Goal: Information Seeking & Learning: Learn about a topic

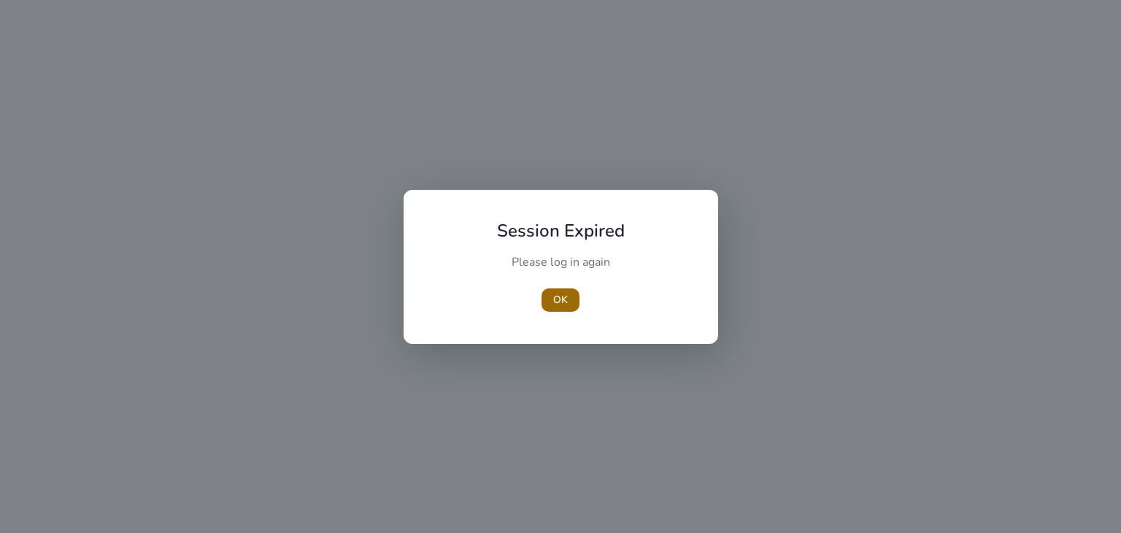
click at [549, 296] on span "button" at bounding box center [561, 300] width 38 height 35
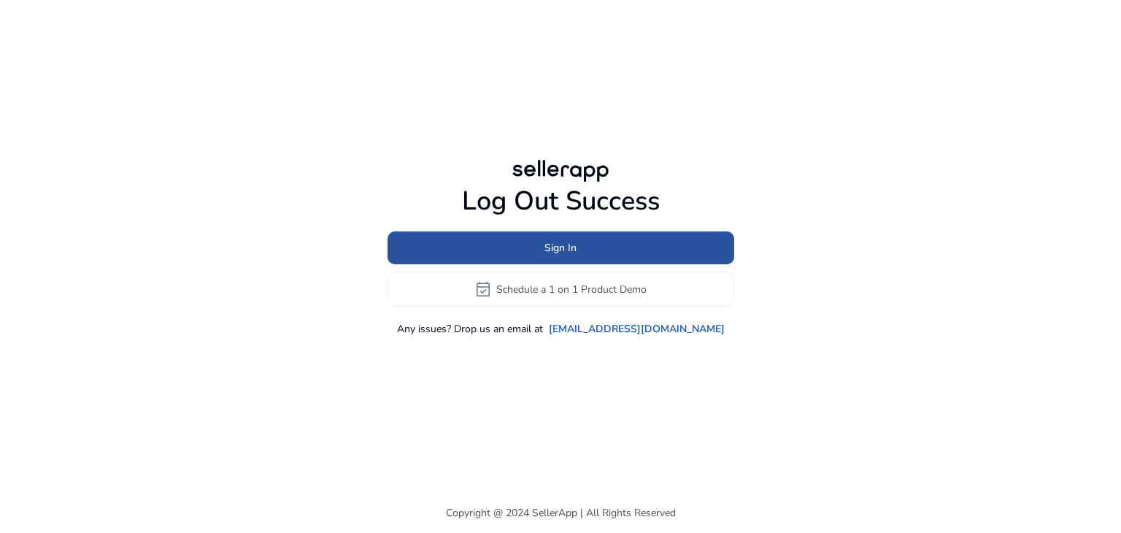
click at [549, 256] on span at bounding box center [561, 248] width 347 height 35
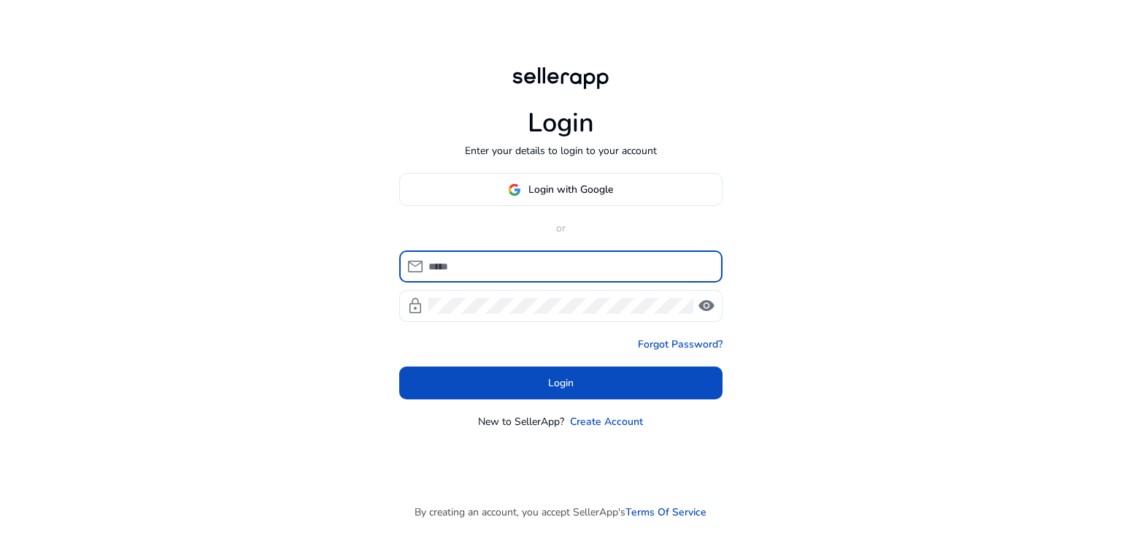
click at [558, 246] on div "Login with Google or mail lock visibility Forgot Password? Login New to SellerA…" at bounding box center [560, 301] width 323 height 256
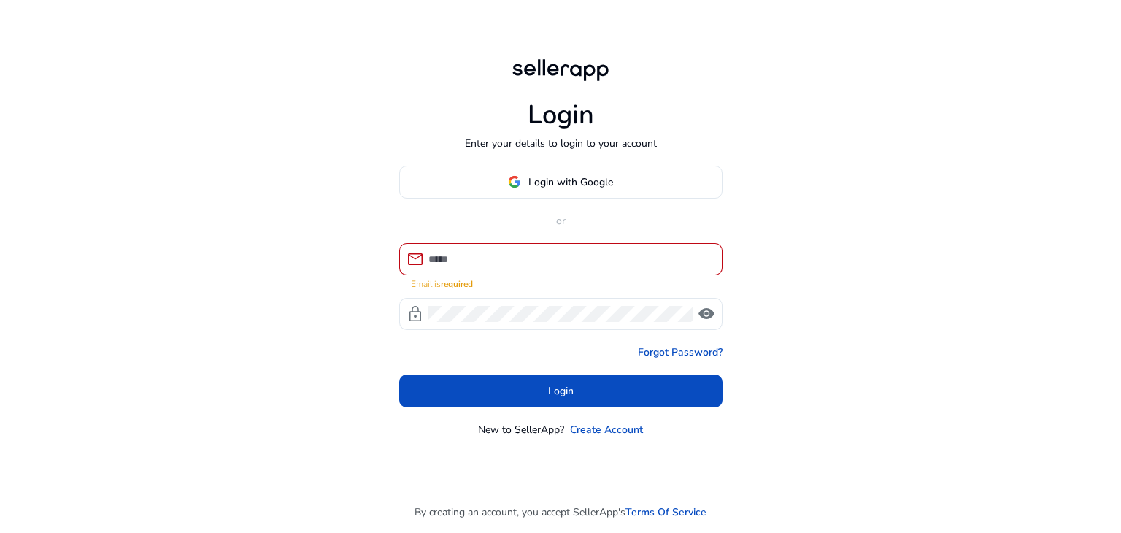
click at [570, 245] on div "Login with Google or mail Email is required lock visibility Forgot Password? Lo…" at bounding box center [560, 302] width 323 height 272
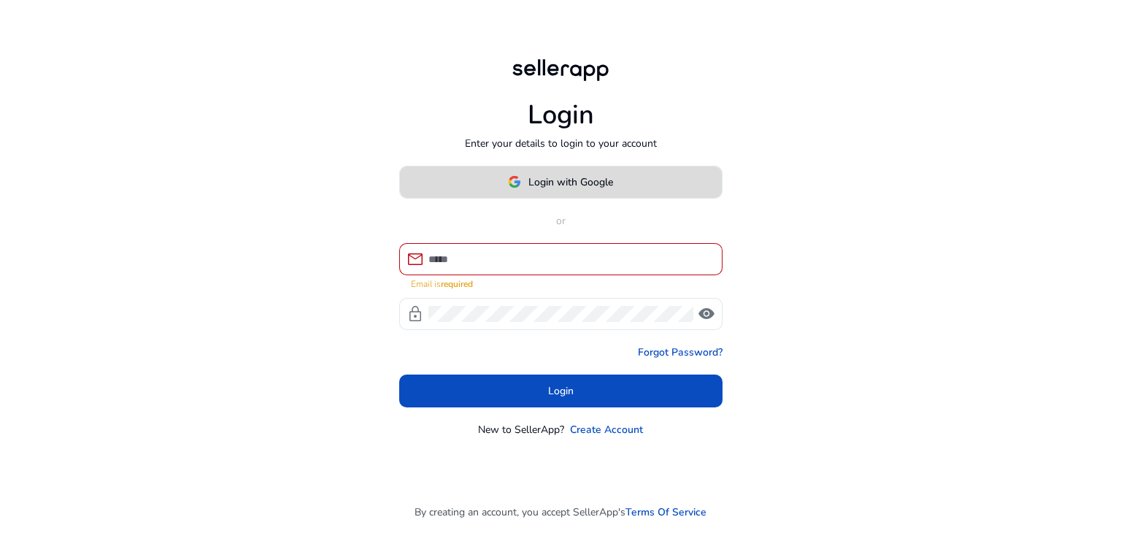
click at [547, 190] on span "Login with Google" at bounding box center [571, 181] width 85 height 15
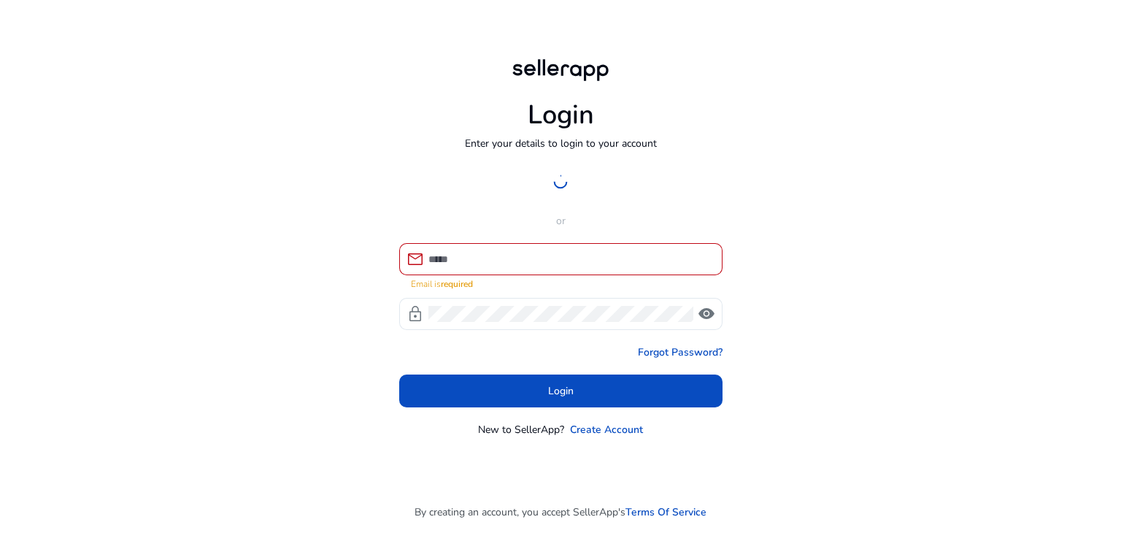
click at [547, 193] on div at bounding box center [560, 182] width 323 height 33
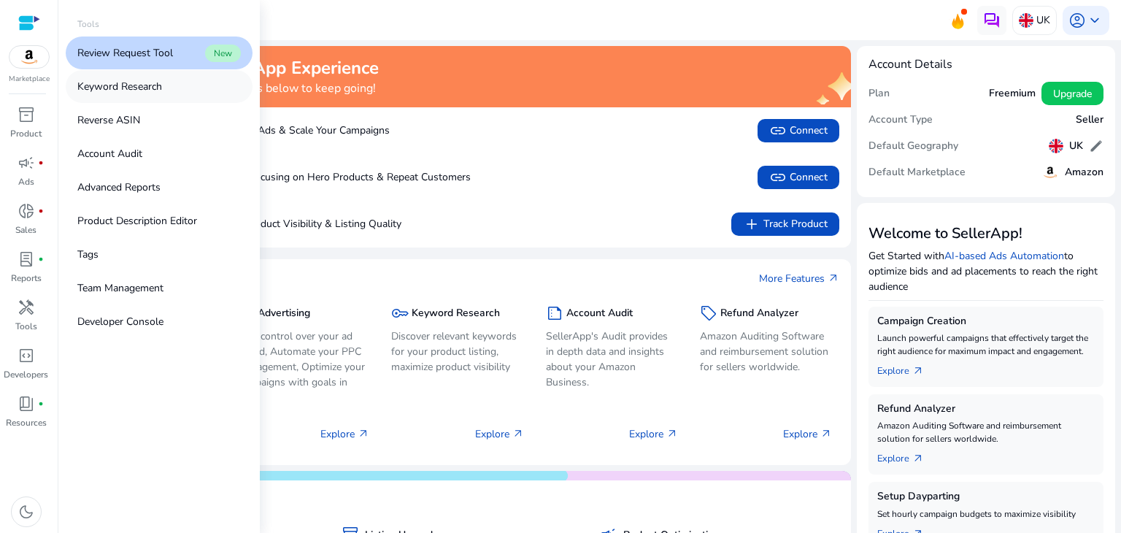
click at [124, 90] on p "Keyword Research" at bounding box center [119, 86] width 85 height 15
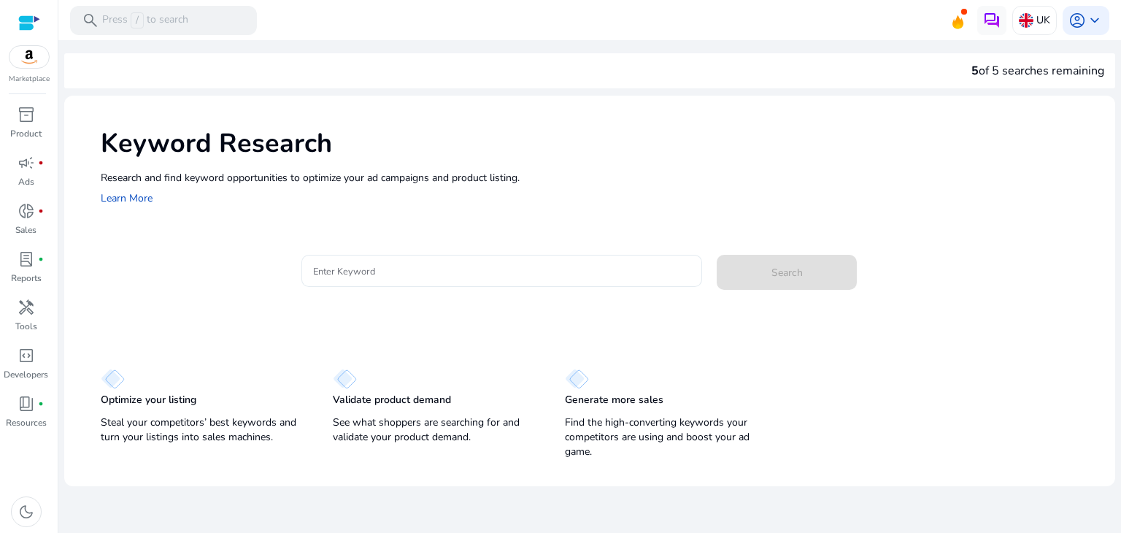
click at [399, 275] on input "Enter Keyword" at bounding box center [502, 271] width 378 height 16
click at [1045, 24] on p "UK" at bounding box center [1044, 20] width 14 height 26
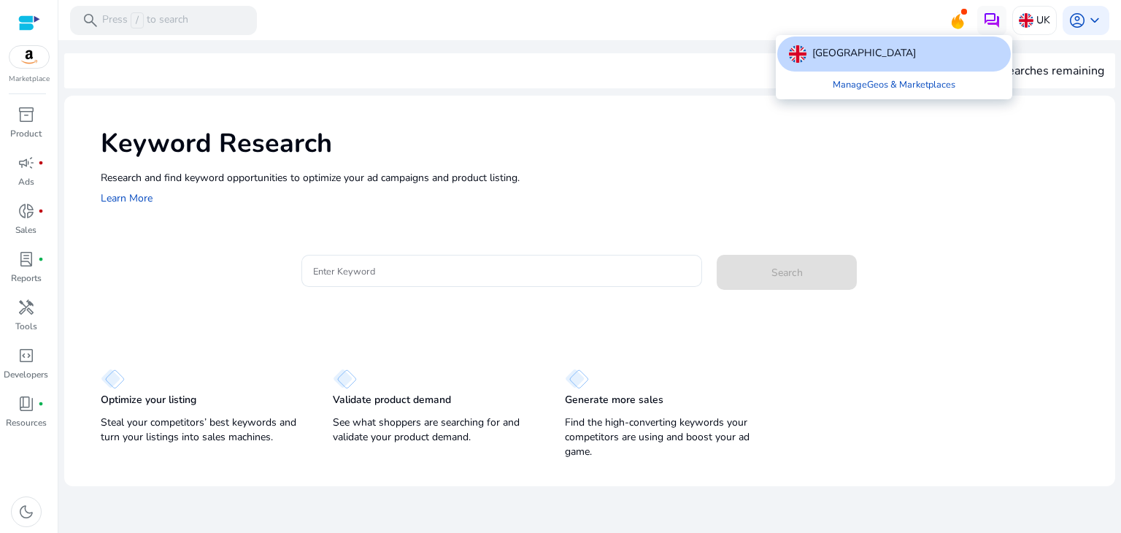
click at [502, 281] on div at bounding box center [560, 266] width 1121 height 533
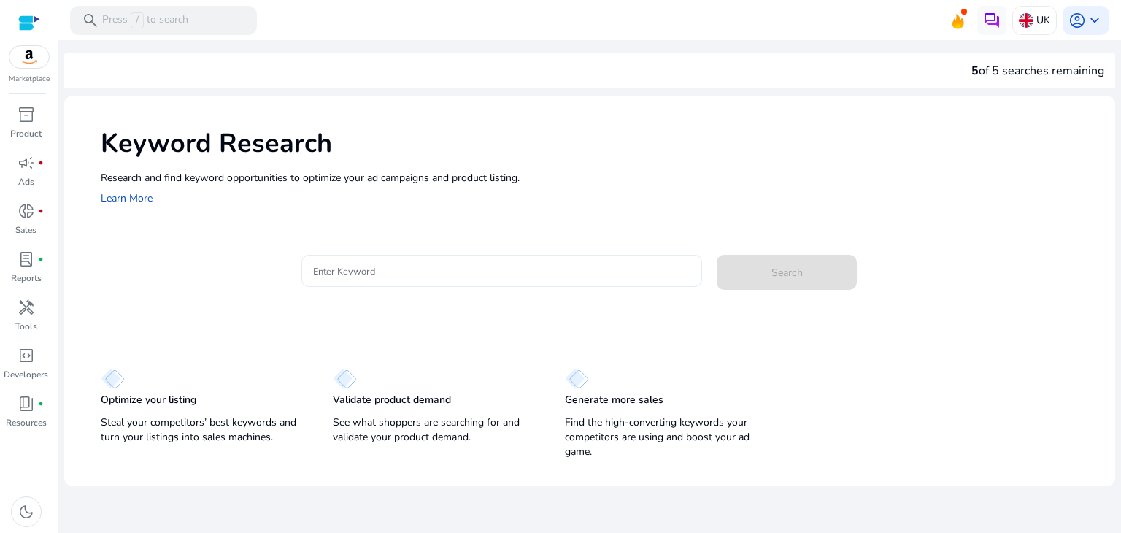
click at [485, 272] on input "Enter Keyword" at bounding box center [502, 271] width 378 height 16
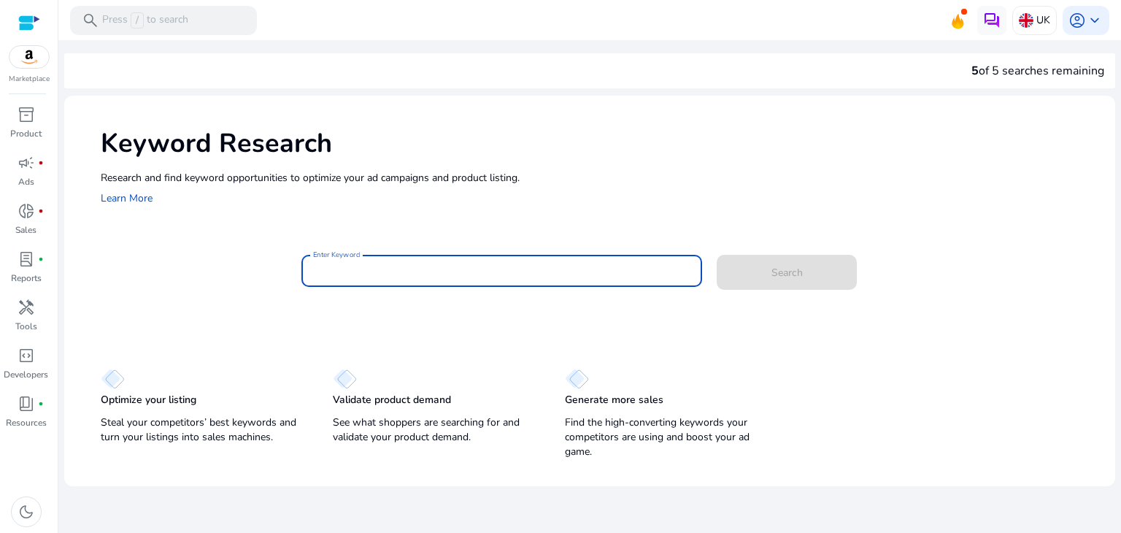
paste input "**********"
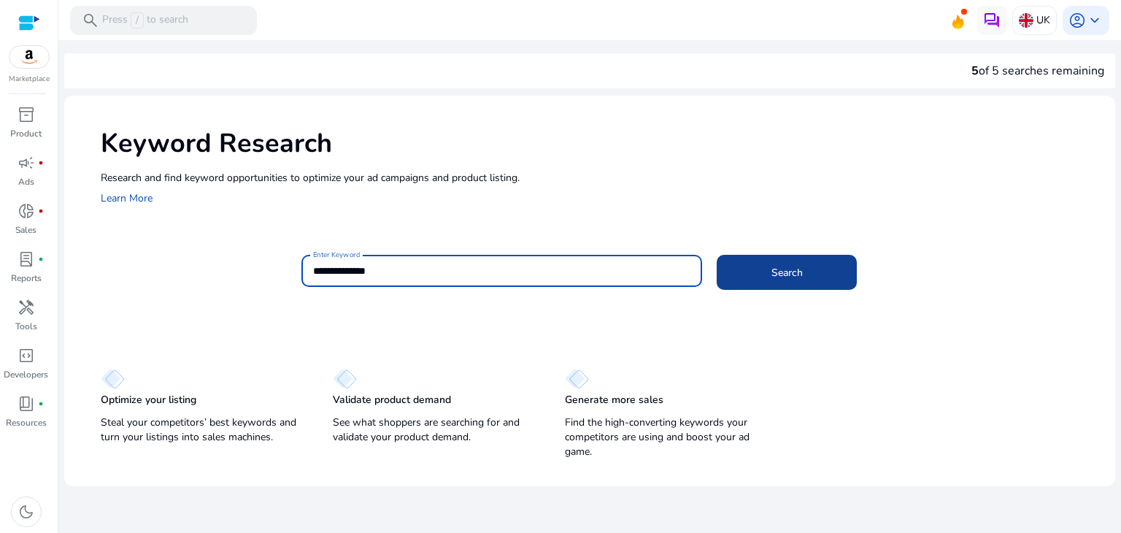
type input "**********"
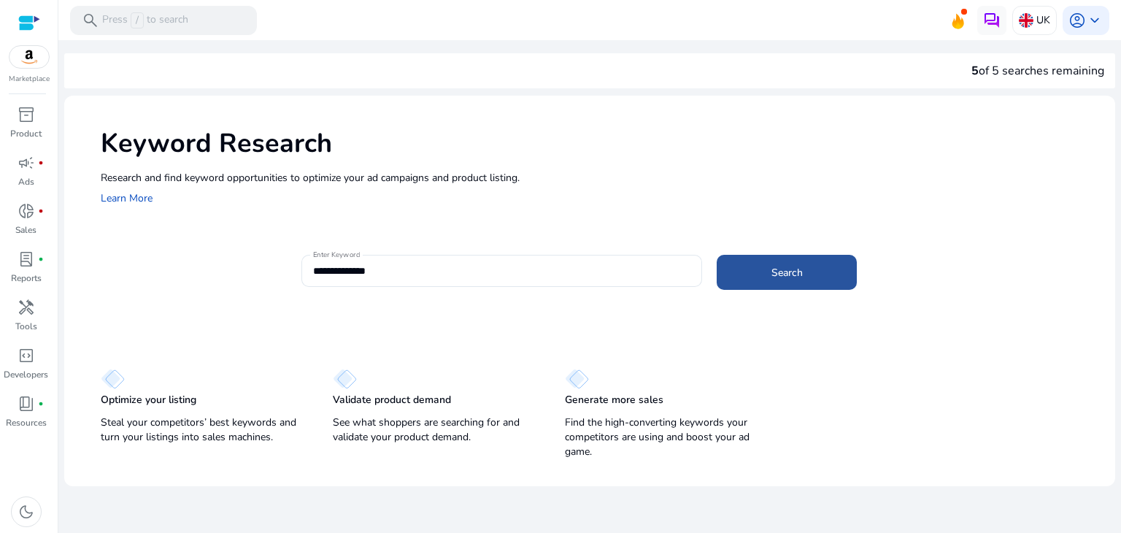
click at [788, 279] on span "Search" at bounding box center [787, 272] width 31 height 15
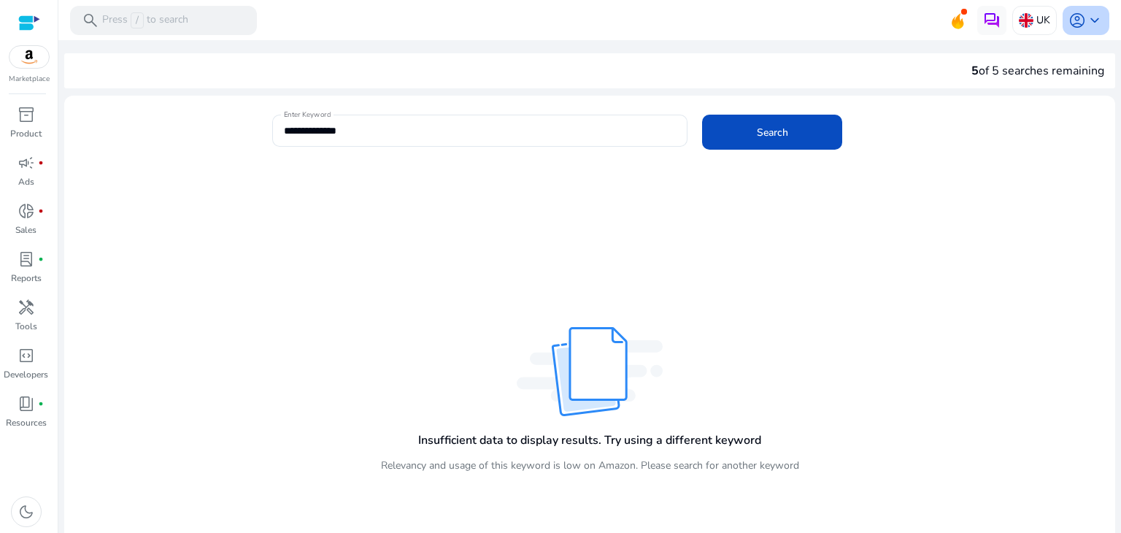
click at [1086, 18] on span "keyboard_arrow_down" at bounding box center [1095, 21] width 18 height 18
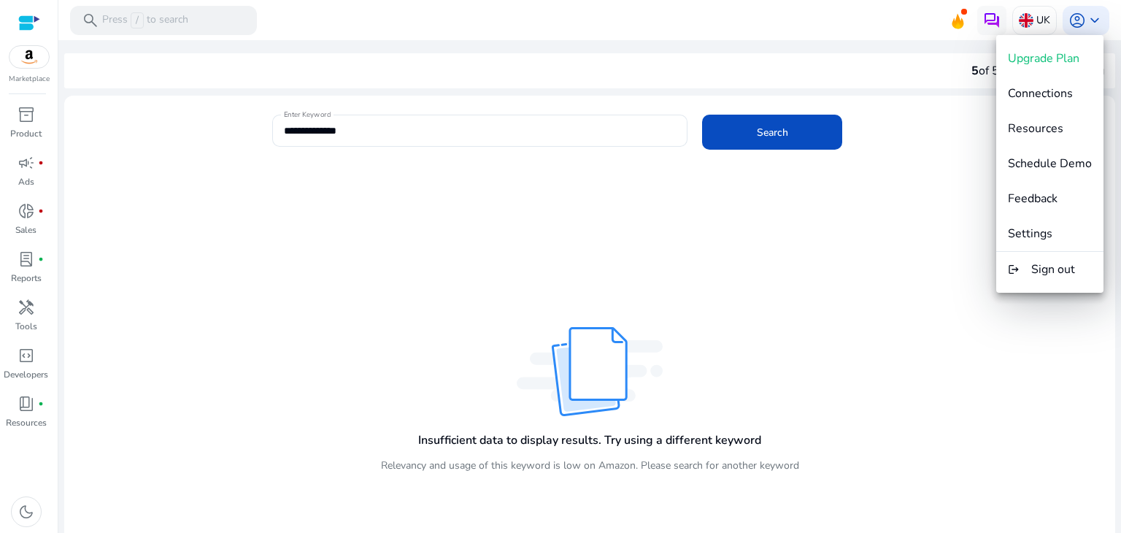
click at [860, 149] on div at bounding box center [560, 266] width 1121 height 533
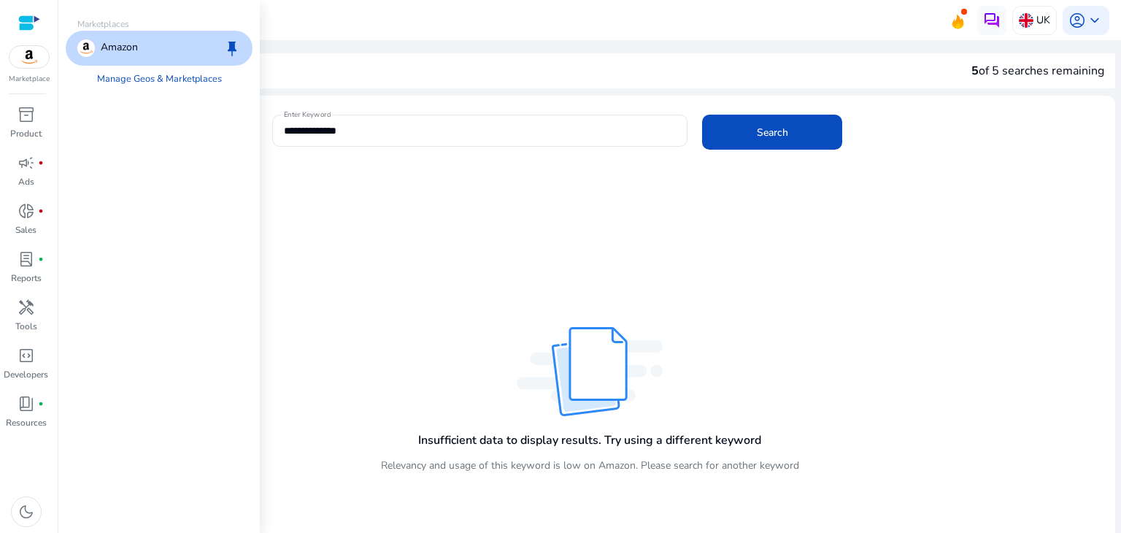
click at [29, 59] on img at bounding box center [28, 57] width 39 height 22
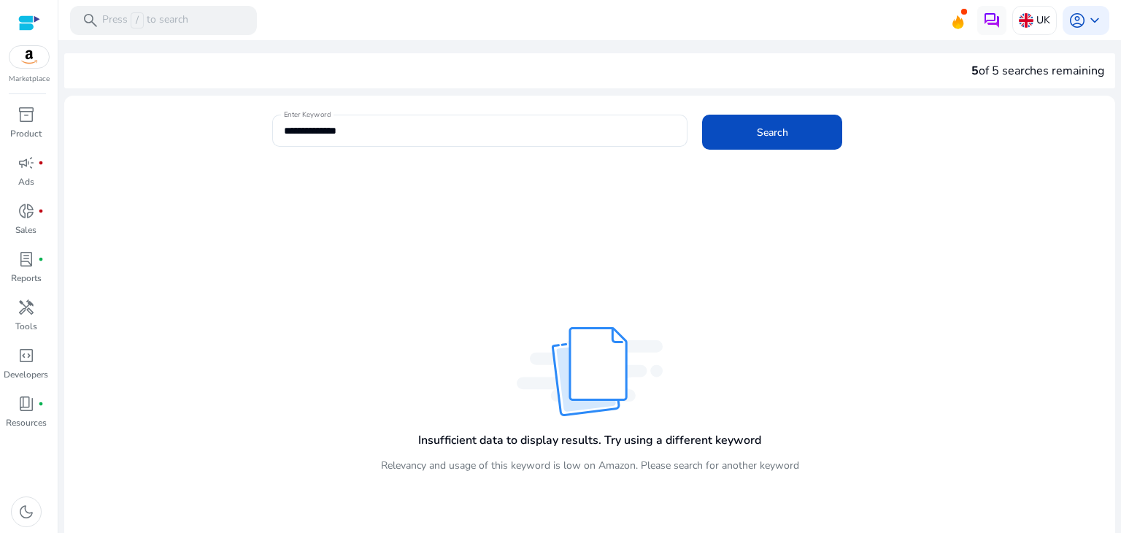
click at [558, 231] on div "Insufficient data to display results. Try using a different keyword Relevancy a…" at bounding box center [589, 384] width 1051 height 420
